Goal: Information Seeking & Learning: Learn about a topic

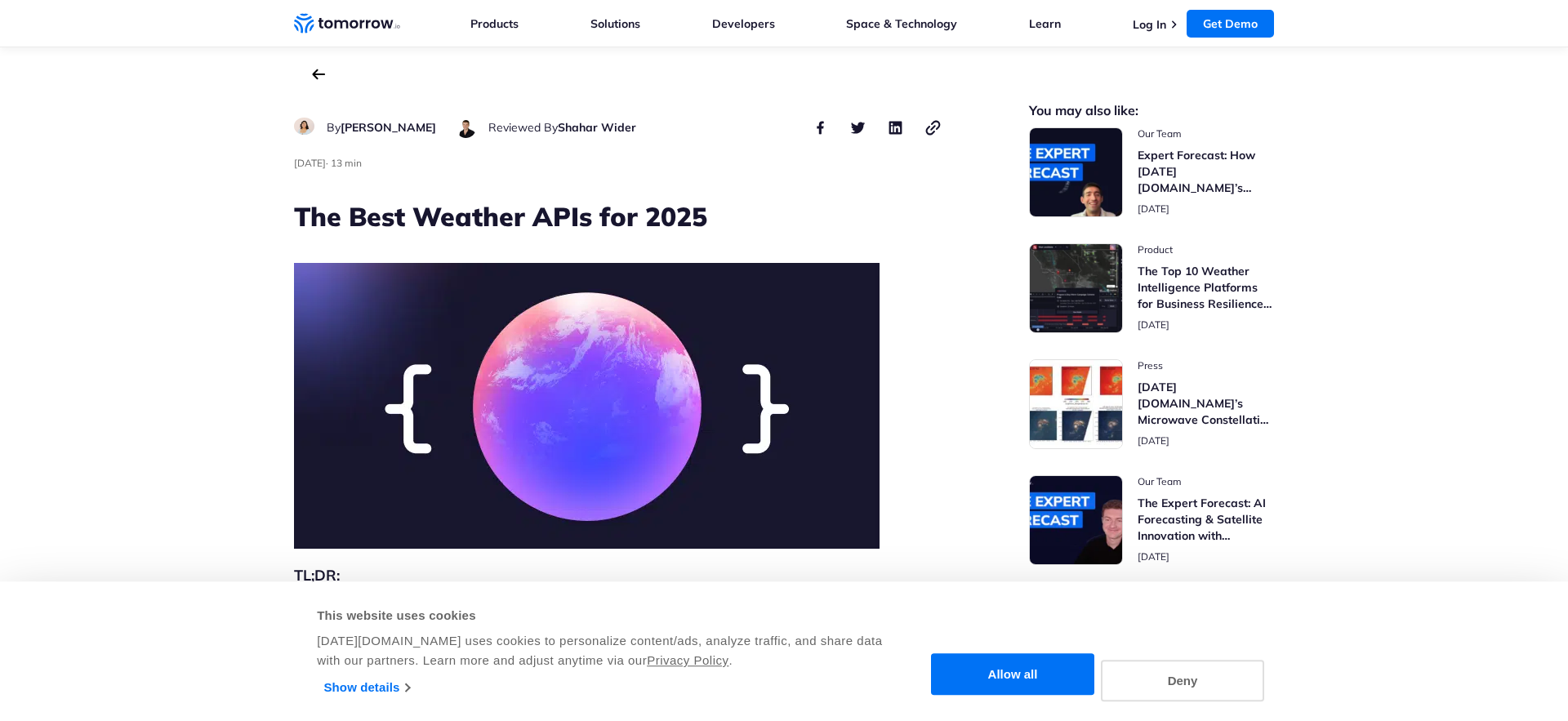
click at [499, 26] on link "Products" at bounding box center [494, 23] width 48 height 15
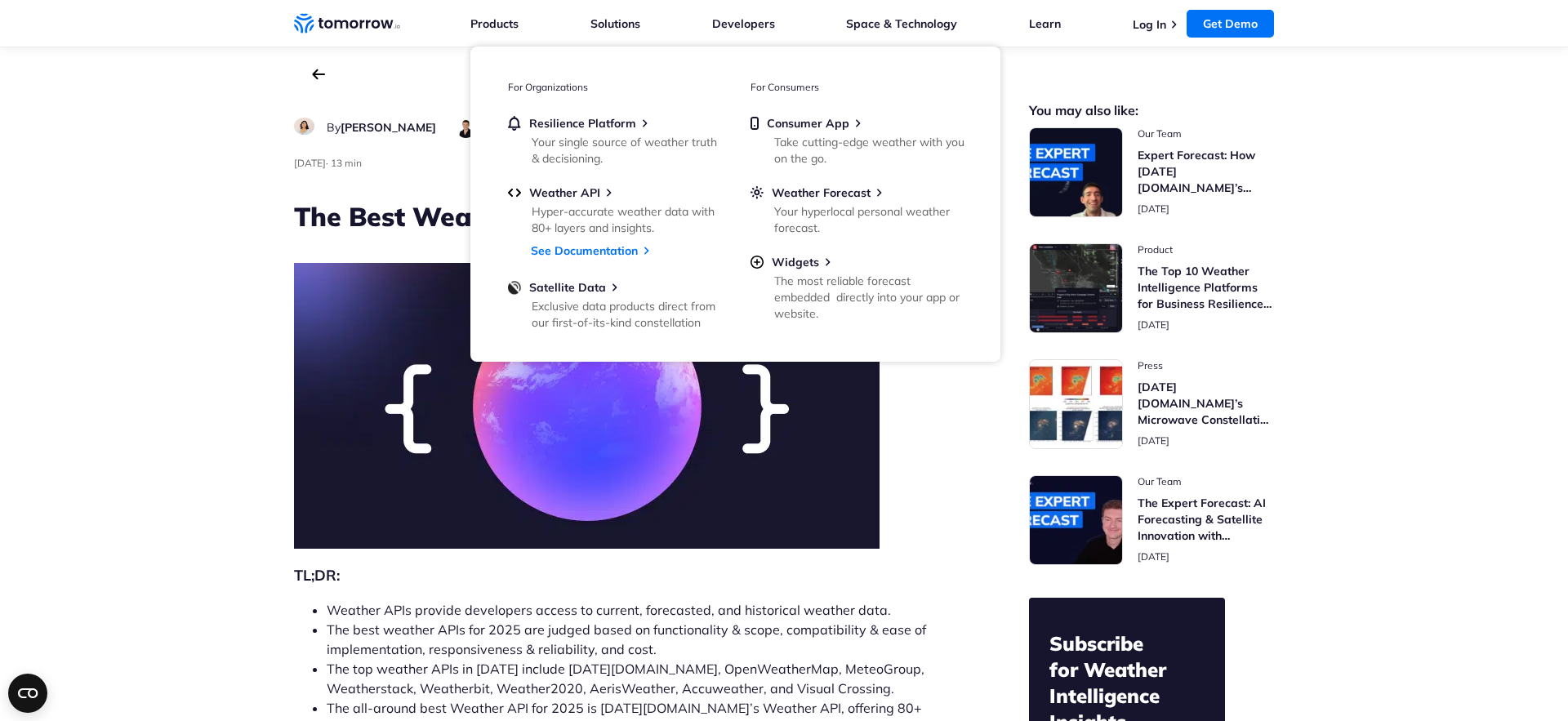
click at [372, 21] on icon "Home link" at bounding box center [375, 23] width 9 height 8
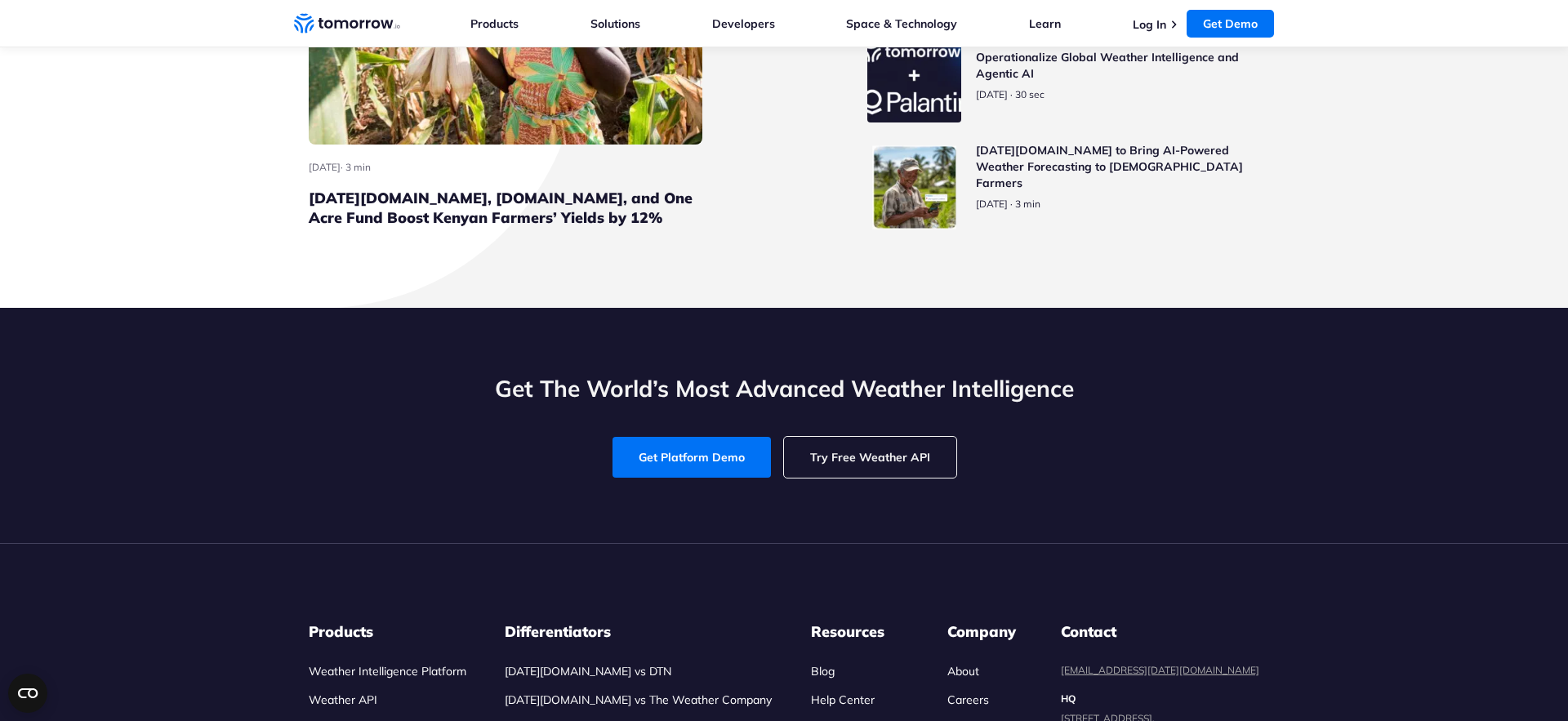
scroll to position [7669, 0]
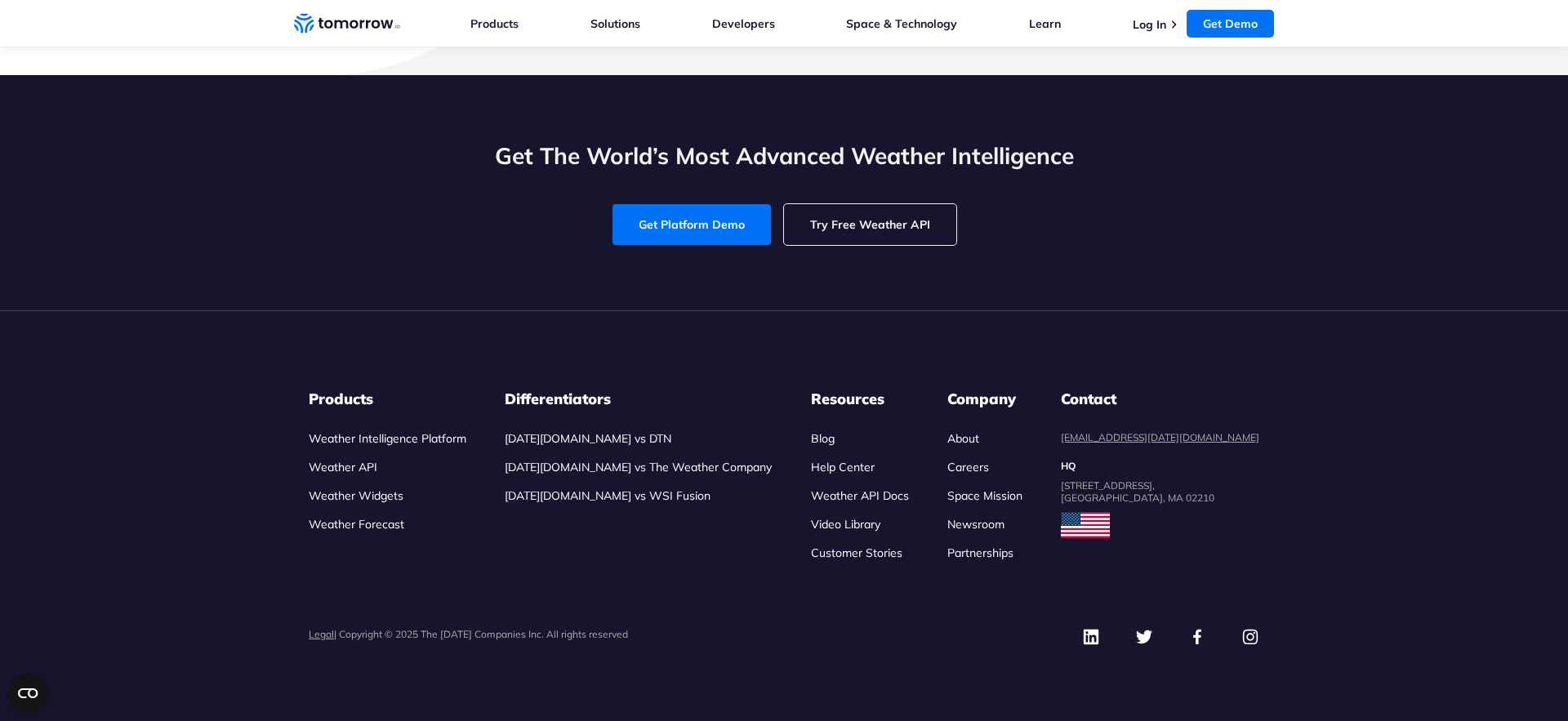
click at [359, 469] on link "Weather API" at bounding box center [343, 467] width 68 height 15
